Goal: Information Seeking & Learning: Learn about a topic

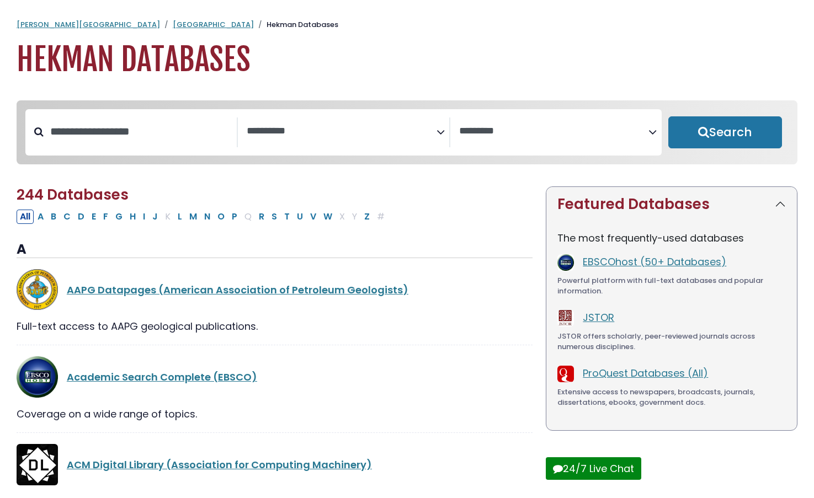
select select "Database Subject Filter"
select select "Database Vendors Filter"
click at [194, 222] on button "M" at bounding box center [193, 217] width 14 height 14
select select "Database Subject Filter"
select select "Database Vendors Filter"
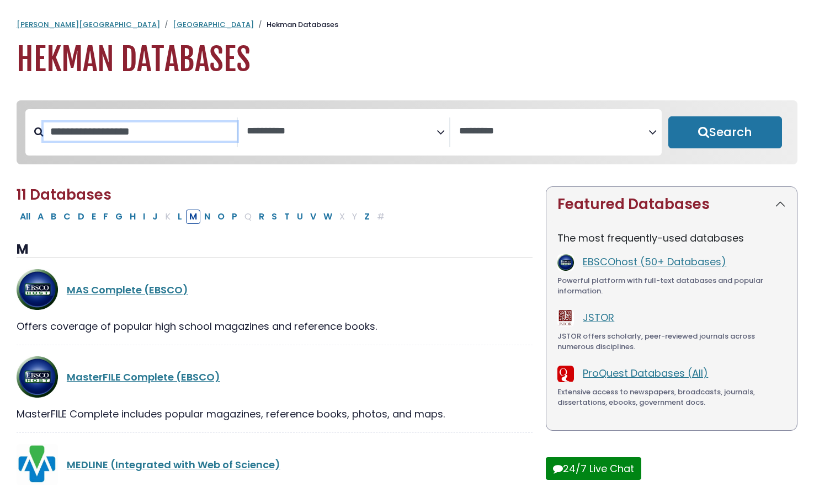
click at [124, 137] on input "Search database by title or keyword" at bounding box center [140, 131] width 193 height 18
type input "*********"
click at [724, 133] on button "Search" at bounding box center [725, 132] width 114 height 32
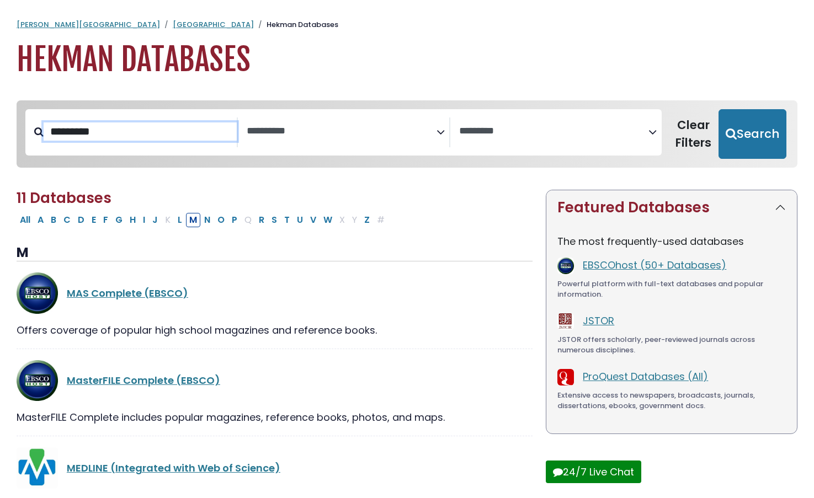
select select "Database Subject Filter"
select select "Database Vendors Filter"
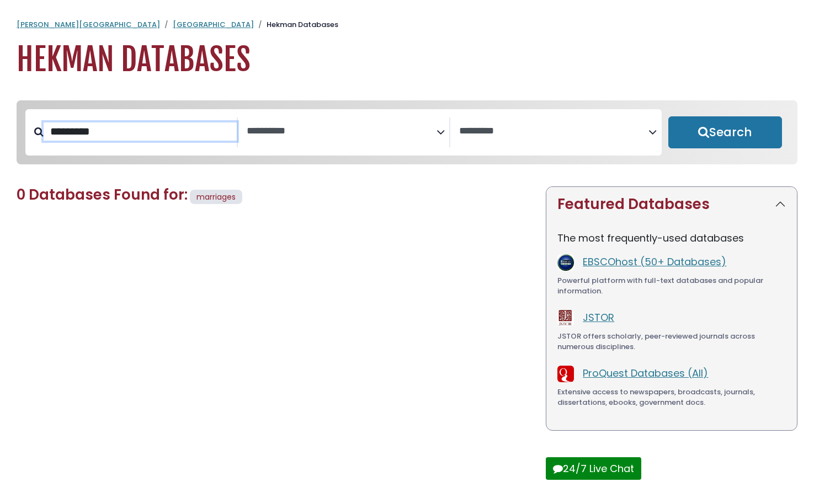
select select "Database Subject Filter"
select select "Database Vendors Filter"
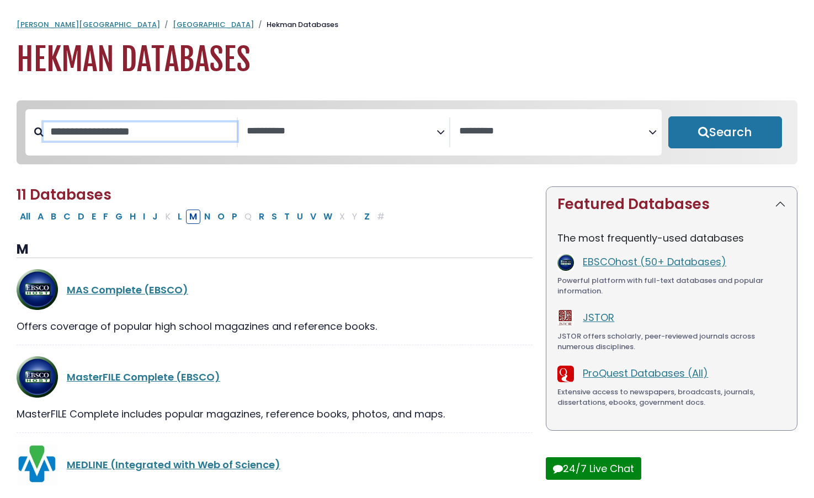
select select "Database Subject Filter"
select select "Database Vendors Filter"
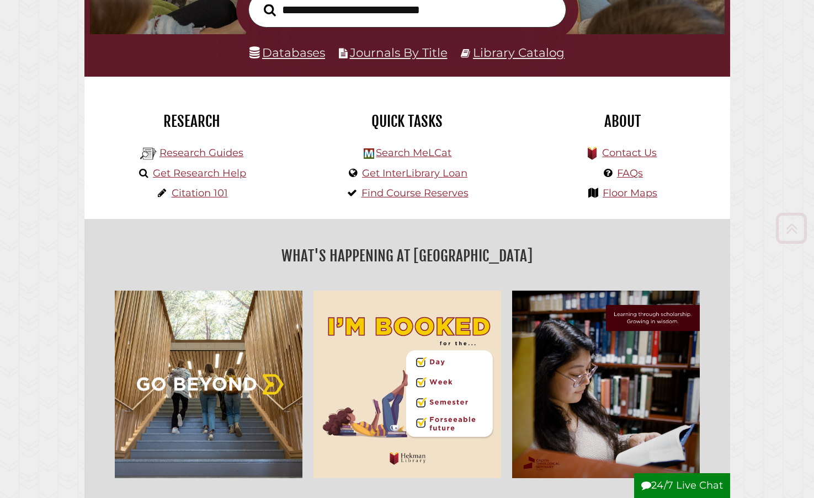
scroll to position [211, 0]
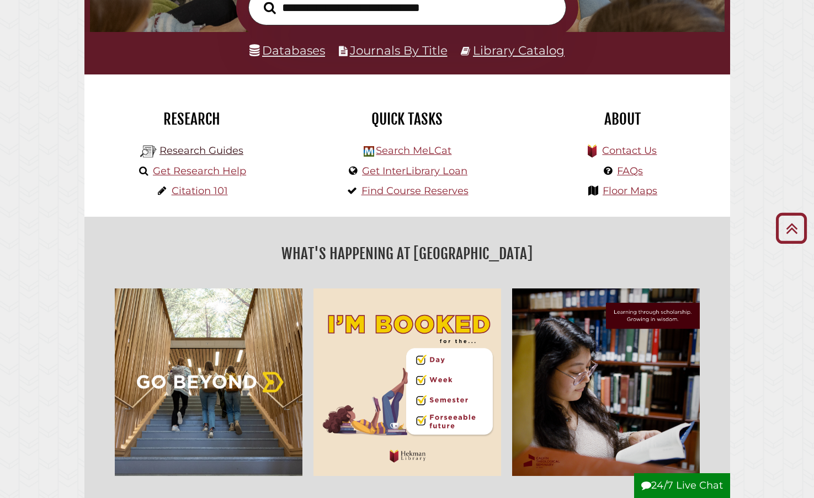
click at [201, 149] on link "Research Guides" at bounding box center [201, 151] width 84 height 12
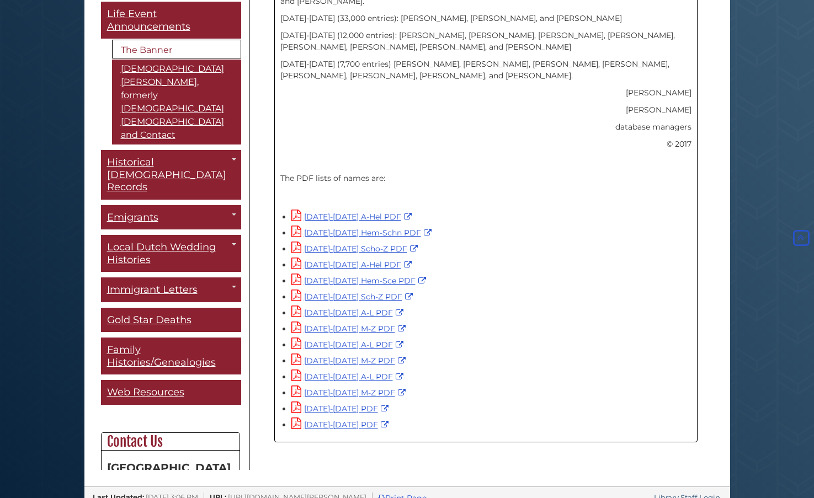
scroll to position [666, 0]
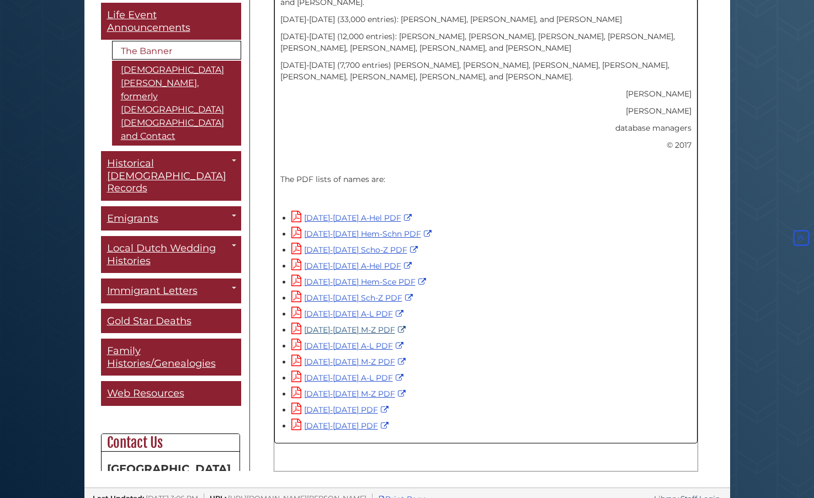
click at [335, 325] on link "1965-1974 M-Z PDF" at bounding box center [349, 330] width 117 height 10
click at [334, 357] on link "1975-1984 M-Z PDF" at bounding box center [349, 362] width 117 height 10
